Goal: Transaction & Acquisition: Purchase product/service

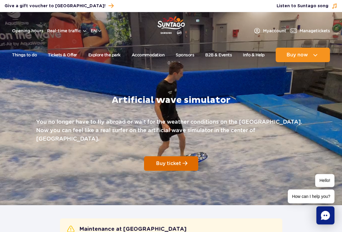
click at [184, 161] on span at bounding box center [185, 163] width 5 height 5
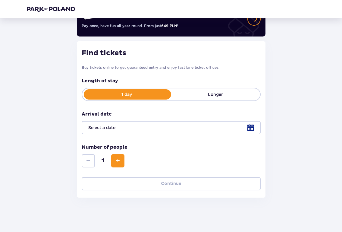
scroll to position [59, 0]
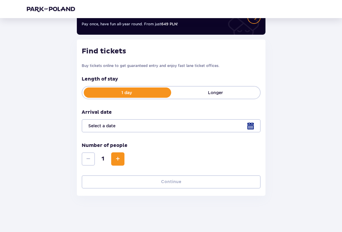
click at [177, 129] on div at bounding box center [171, 125] width 179 height 13
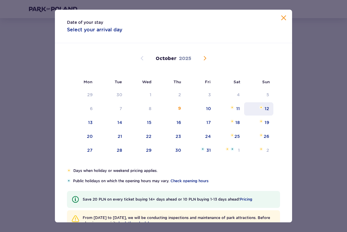
click at [263, 112] on div "12" at bounding box center [258, 108] width 29 height 13
type input "12.10.25"
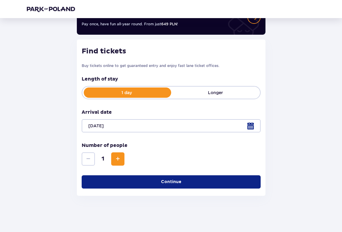
click at [161, 181] on p "Continue" at bounding box center [171, 182] width 21 height 6
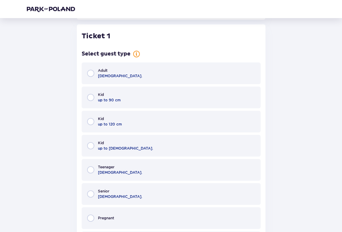
scroll to position [237, 0]
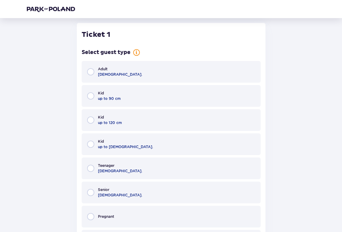
click at [103, 71] on span "Adult" at bounding box center [103, 68] width 10 height 5
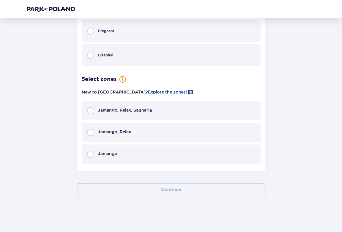
scroll to position [423, 0]
click at [113, 152] on span "Jamango" at bounding box center [107, 153] width 19 height 6
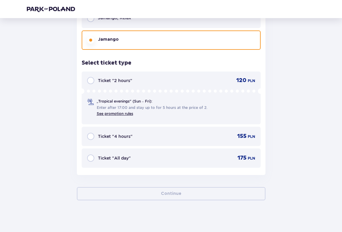
scroll to position [541, 0]
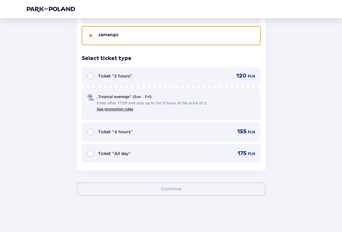
click at [99, 78] on span "Ticket "2 hours"" at bounding box center [115, 76] width 34 height 6
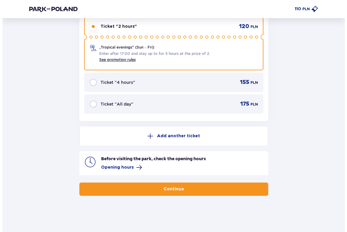
scroll to position [567, 0]
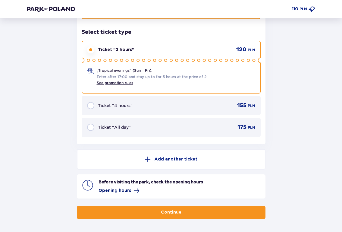
click at [121, 192] on span "Opening hours" at bounding box center [115, 191] width 33 height 6
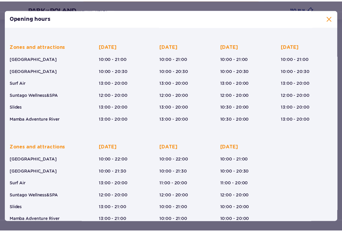
scroll to position [46, 0]
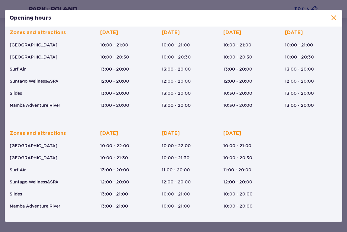
click at [336, 20] on div "Opening hours" at bounding box center [173, 18] width 337 height 17
click at [334, 20] on span at bounding box center [333, 17] width 7 height 7
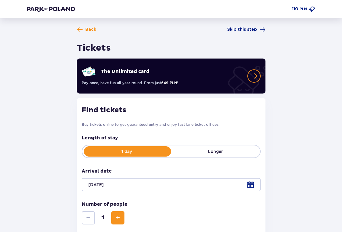
click at [51, 11] on img at bounding box center [51, 9] width 48 height 6
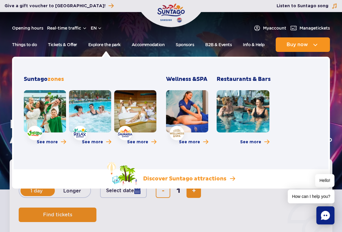
click at [231, 175] on link "Discover Suntago attractions" at bounding box center [171, 174] width 128 height 24
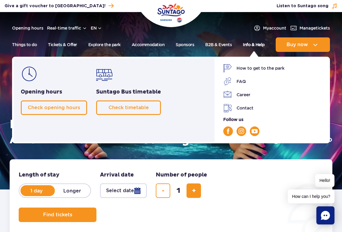
click at [254, 45] on link "Info & Help" at bounding box center [254, 44] width 22 height 14
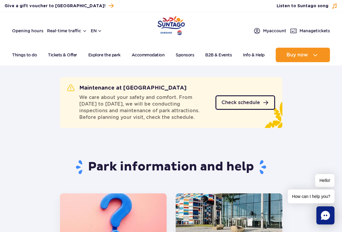
click at [236, 100] on span "Check schedule" at bounding box center [241, 102] width 39 height 5
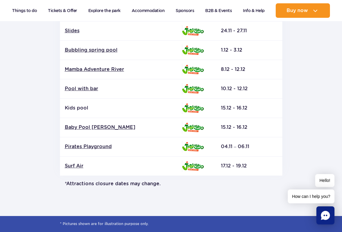
scroll to position [467, 0]
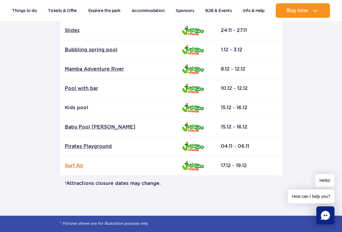
click at [80, 164] on link "Surf Air" at bounding box center [121, 165] width 113 height 7
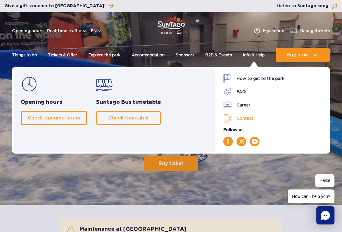
click at [241, 118] on link "Contact" at bounding box center [274, 118] width 100 height 9
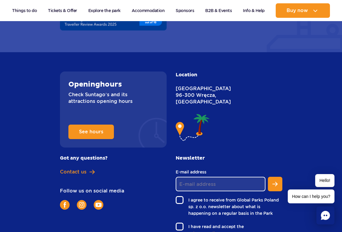
scroll to position [562, 0]
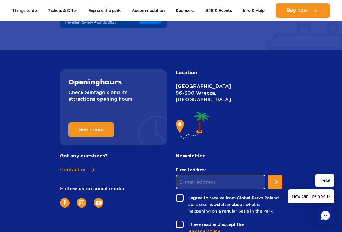
drag, startPoint x: 177, startPoint y: 81, endPoint x: 208, endPoint y: 80, distance: 30.8
click at [208, 83] on p "Nowy Świat [STREET_ADDRESS]" at bounding box center [199, 93] width 47 height 20
click at [191, 87] on p "Nowy Świat [STREET_ADDRESS]" at bounding box center [199, 93] width 47 height 20
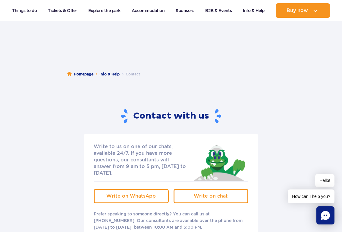
scroll to position [0, 0]
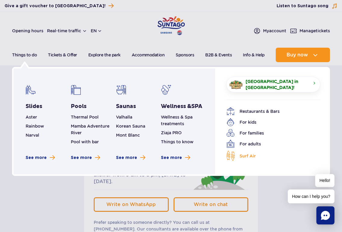
click at [251, 156] on span "Surf Air" at bounding box center [248, 156] width 16 height 7
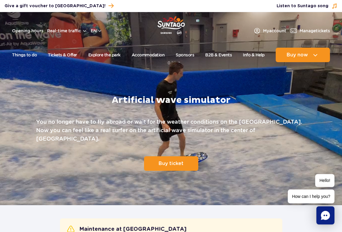
click at [122, 126] on p "You no longer have to fly abroad or wait for the weather conditions on the Balt…" at bounding box center [171, 130] width 270 height 25
drag, startPoint x: 167, startPoint y: 135, endPoint x: 245, endPoint y: 137, distance: 77.2
click at [245, 137] on p "You no longer have to fly abroad or wait for the weather conditions on the Balt…" at bounding box center [171, 130] width 270 height 25
click at [205, 134] on p "You no longer have to fly abroad or wait for the weather conditions on the Balt…" at bounding box center [171, 130] width 270 height 25
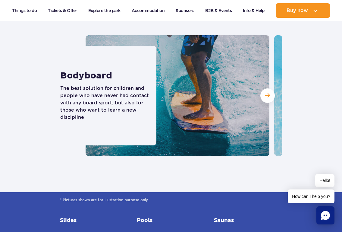
scroll to position [1786, 0]
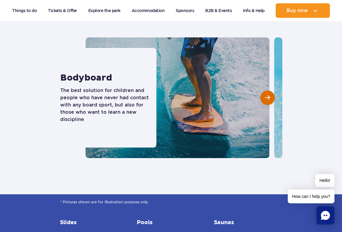
click at [267, 97] on span "Next slide" at bounding box center [267, 97] width 5 height 5
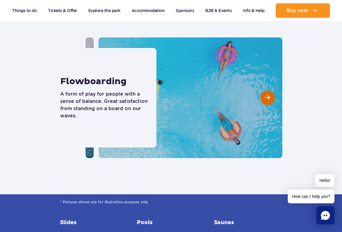
click at [269, 98] on span "Next slide" at bounding box center [267, 97] width 5 height 5
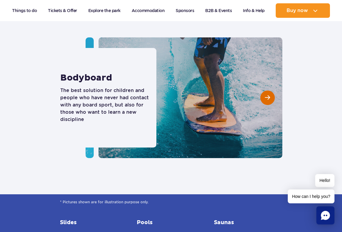
click at [269, 98] on span "Next slide" at bounding box center [267, 97] width 5 height 5
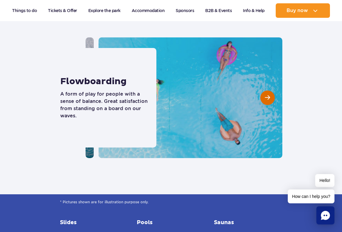
click at [269, 98] on span "Next slide" at bounding box center [267, 97] width 5 height 5
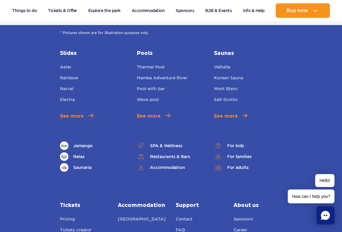
scroll to position [1952, 0]
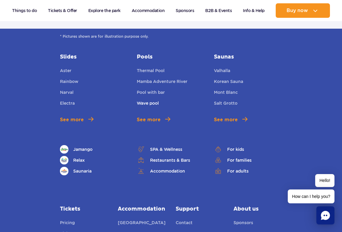
click at [157, 108] on link "Wave pool" at bounding box center [148, 104] width 22 height 8
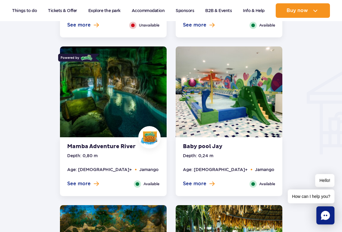
scroll to position [656, 0]
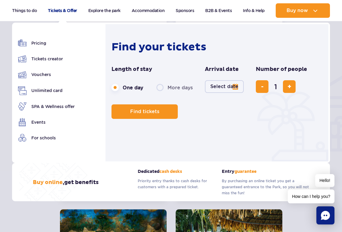
click at [71, 12] on link "Tickets & Offer" at bounding box center [62, 10] width 29 height 14
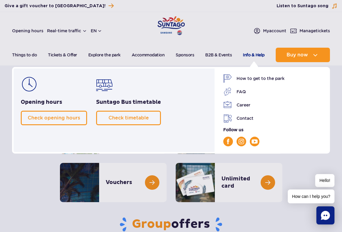
click at [251, 55] on link "Info & Help" at bounding box center [254, 55] width 22 height 14
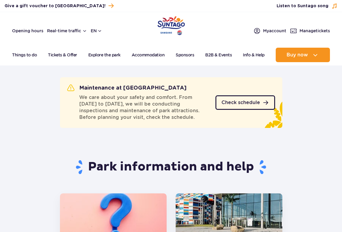
click at [243, 105] on span "Check schedule" at bounding box center [241, 102] width 39 height 5
